Goal: Information Seeking & Learning: Learn about a topic

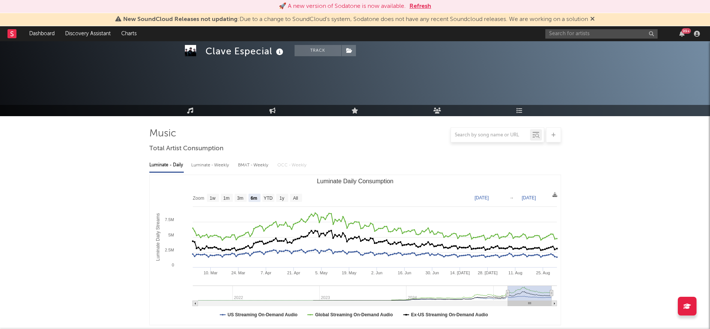
select select "6m"
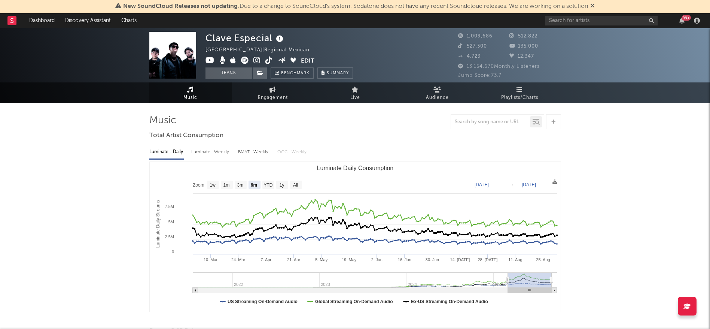
select select "6m"
click at [523, 98] on span "Playlists/Charts" at bounding box center [519, 97] width 37 height 9
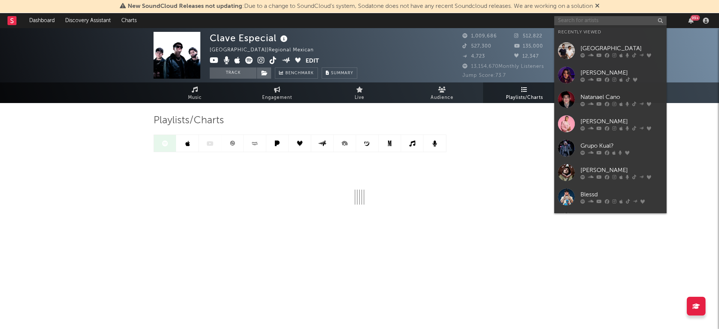
click at [582, 19] on input "text" at bounding box center [610, 20] width 112 height 9
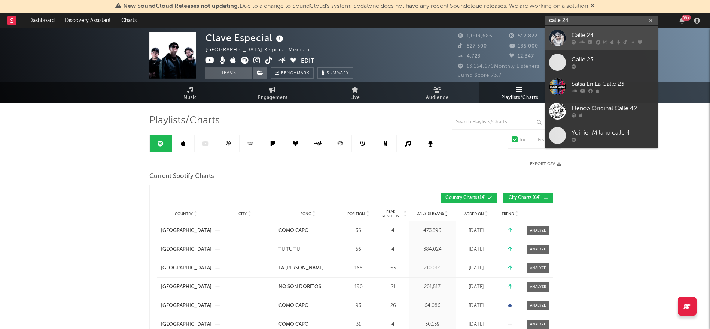
type input "calle 24"
drag, startPoint x: 591, startPoint y: 37, endPoint x: 584, endPoint y: 42, distance: 8.5
click at [591, 37] on div "Calle 24" at bounding box center [613, 35] width 82 height 9
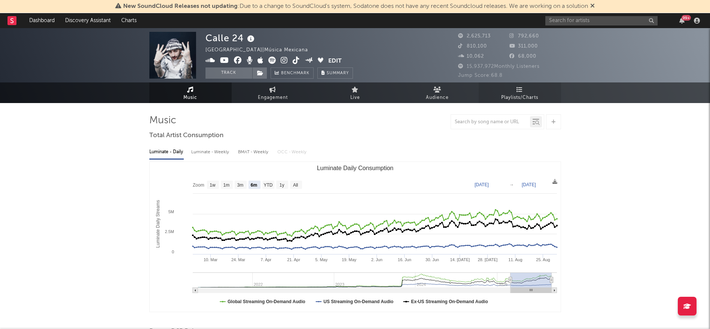
click at [512, 91] on link "Playlists/Charts" at bounding box center [520, 92] width 82 height 21
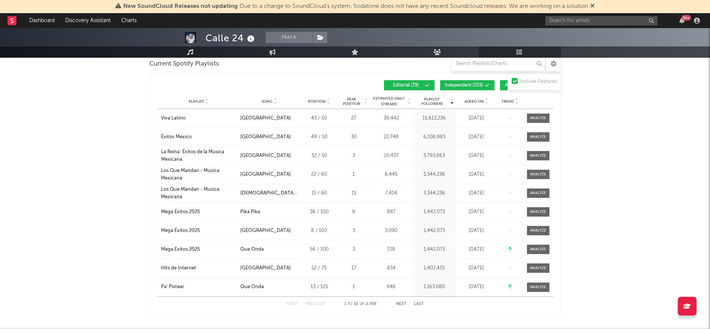
scroll to position [505, 0]
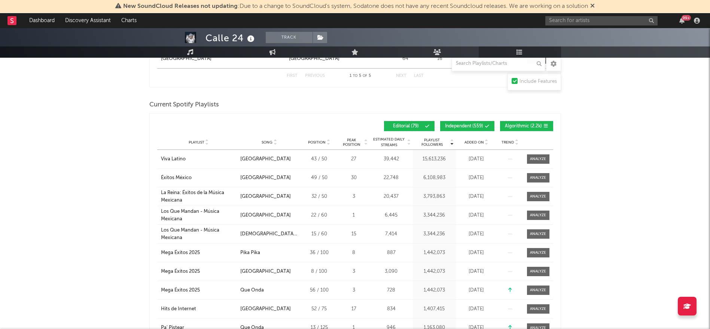
click at [480, 125] on span "Independent ( 559 )" at bounding box center [464, 126] width 38 height 4
click at [544, 122] on button "Algorithmic ( 2.2k )" at bounding box center [526, 126] width 53 height 10
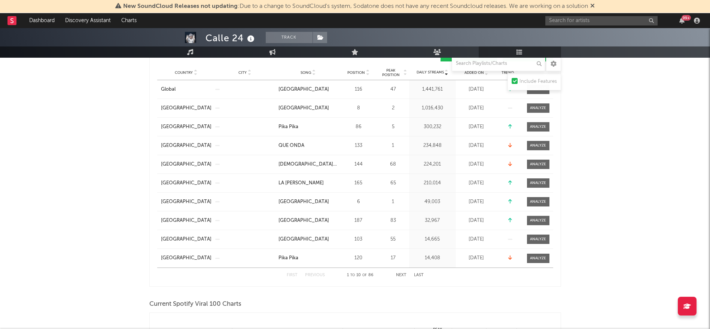
scroll to position [82, 0]
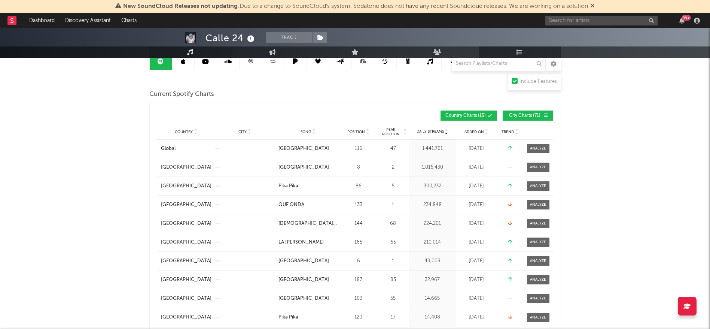
click at [195, 50] on link "Music" at bounding box center [190, 51] width 82 height 11
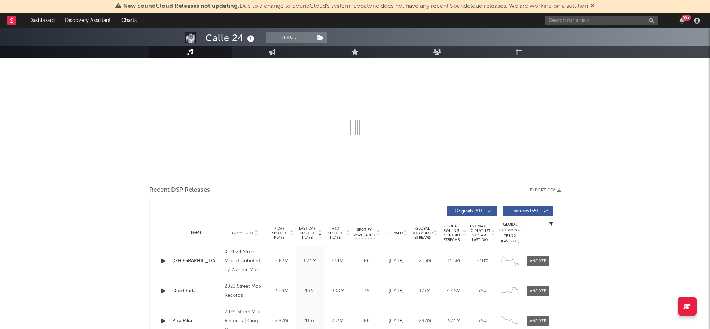
select select "6m"
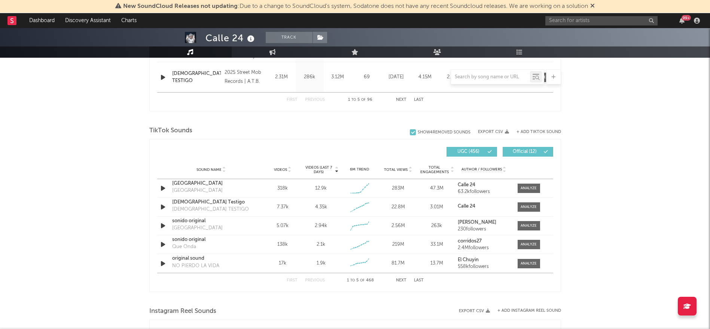
scroll to position [445, 0]
click at [527, 188] on div at bounding box center [529, 188] width 16 height 6
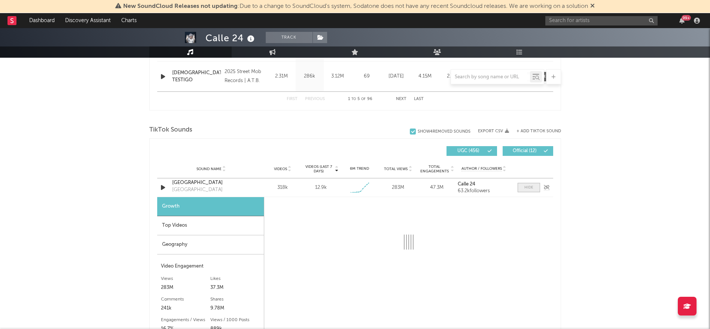
select select "6m"
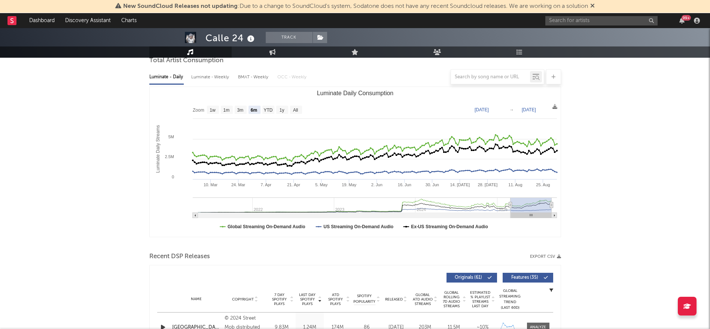
scroll to position [75, 0]
